Goal: Navigation & Orientation: Find specific page/section

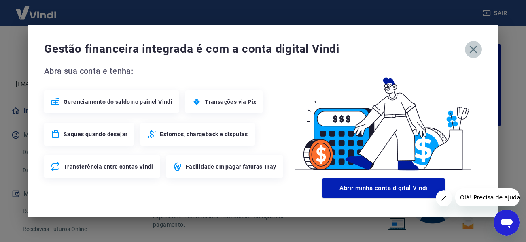
click at [473, 48] on icon "button" at bounding box center [473, 49] width 13 height 13
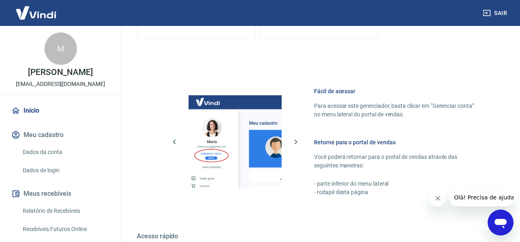
scroll to position [486, 0]
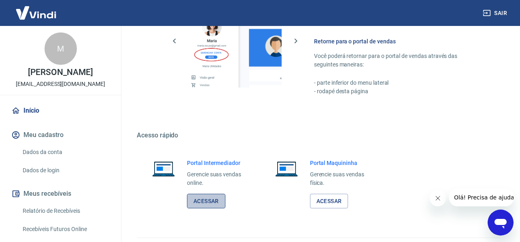
click at [203, 199] on link "Acessar" at bounding box center [206, 201] width 38 height 15
